Goal: Navigation & Orientation: Find specific page/section

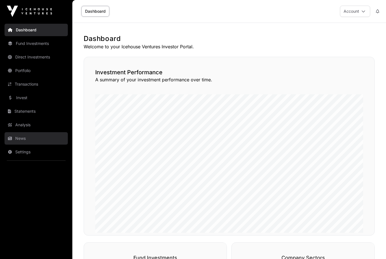
click at [22, 138] on link "News" at bounding box center [36, 138] width 63 height 12
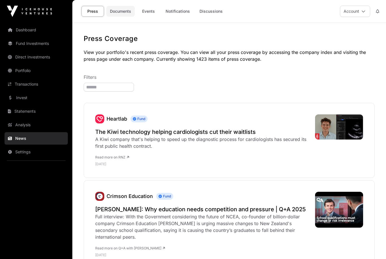
click at [121, 10] on link "Documents" at bounding box center [120, 11] width 29 height 11
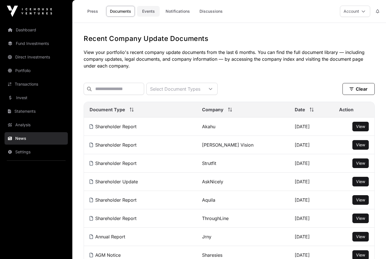
click at [148, 13] on link "Events" at bounding box center [148, 11] width 23 height 11
click at [147, 8] on link "Events" at bounding box center [148, 11] width 23 height 11
click at [149, 14] on link "Events" at bounding box center [148, 11] width 23 height 11
click at [147, 12] on link "Events" at bounding box center [148, 11] width 23 height 11
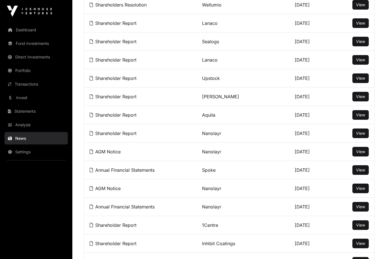
scroll to position [324, 0]
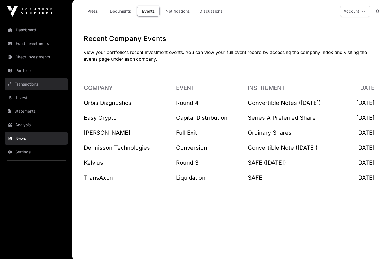
click at [26, 85] on link "Transactions" at bounding box center [36, 84] width 63 height 12
click at [33, 83] on link "Transactions" at bounding box center [36, 84] width 63 height 12
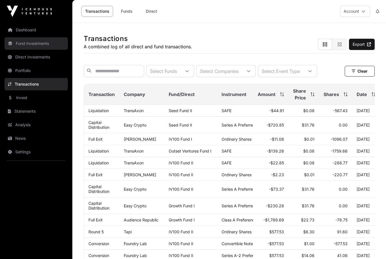
click at [33, 46] on link "Fund Investments" at bounding box center [36, 43] width 63 height 12
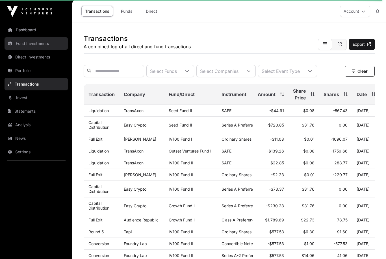
click at [46, 42] on link "Fund Investments" at bounding box center [36, 43] width 63 height 12
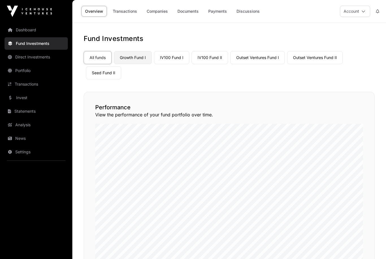
click at [134, 55] on link "Growth Fund I" at bounding box center [133, 57] width 38 height 13
click at [131, 58] on link "Growth Fund I" at bounding box center [133, 57] width 38 height 13
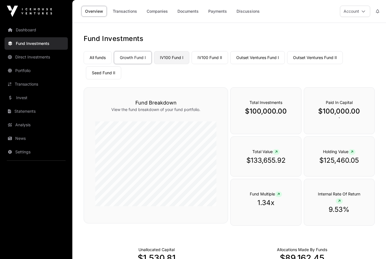
click at [173, 56] on link "IV100 Fund I" at bounding box center [171, 57] width 35 height 13
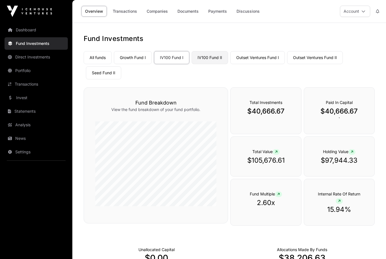
click at [209, 59] on link "IV100 Fund II" at bounding box center [210, 57] width 36 height 13
click at [212, 57] on link "IV100 Fund II" at bounding box center [210, 57] width 36 height 13
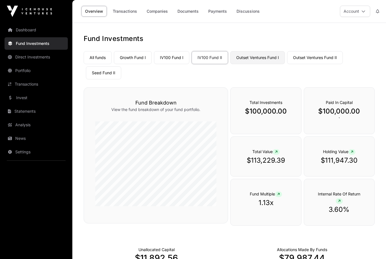
click at [254, 60] on link "Outset Ventures Fund I" at bounding box center [258, 57] width 55 height 13
click at [254, 57] on link "Outset Ventures Fund I" at bounding box center [258, 57] width 55 height 13
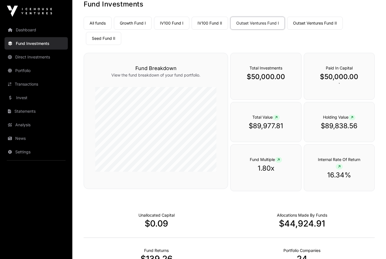
scroll to position [35, 0]
click at [101, 37] on link "Seed Fund II" at bounding box center [103, 38] width 35 height 13
click at [107, 37] on link "Seed Fund II" at bounding box center [103, 38] width 35 height 13
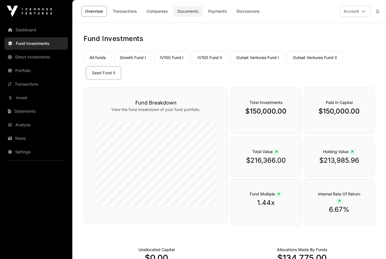
click at [192, 10] on link "Documents" at bounding box center [188, 11] width 29 height 11
